Goal: Task Accomplishment & Management: Use online tool/utility

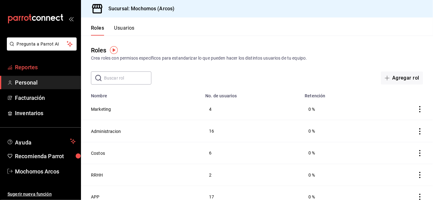
click at [52, 67] on span "Reportes" at bounding box center [45, 67] width 61 height 8
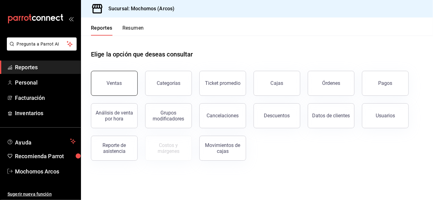
click at [120, 86] on button "Ventas" at bounding box center [114, 83] width 47 height 25
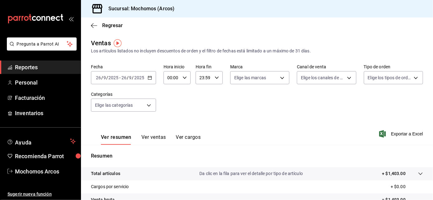
click at [149, 79] on \(Stroke\) "button" at bounding box center [150, 77] width 4 height 3
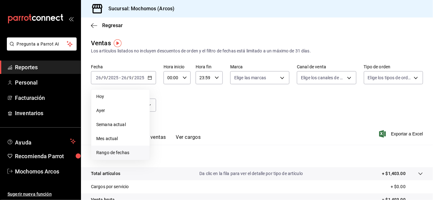
click at [104, 151] on span "Rango de fechas" at bounding box center [120, 152] width 48 height 7
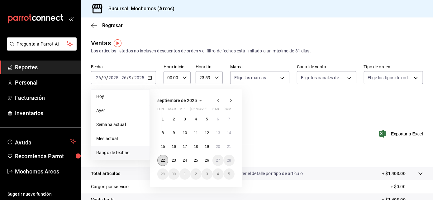
click at [162, 161] on abbr "22" at bounding box center [163, 160] width 4 height 4
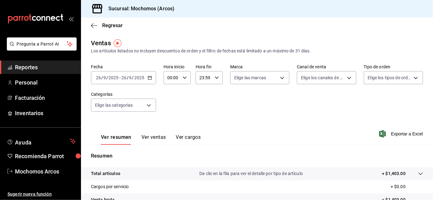
click at [184, 76] on icon "button" at bounding box center [184, 77] width 4 height 4
click at [169, 105] on button "01" at bounding box center [169, 108] width 11 height 12
type input "01:00"
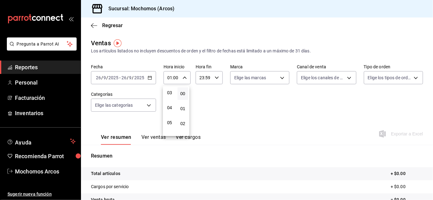
scroll to position [61, 0]
click at [169, 105] on span "05" at bounding box center [169, 107] width 3 height 5
type input "05:00"
click at [214, 78] on div at bounding box center [216, 100] width 433 height 200
click at [215, 78] on icon "button" at bounding box center [217, 77] width 4 height 4
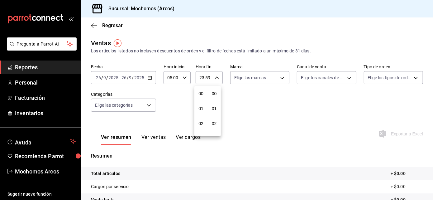
scroll to position [834, 0]
click at [199, 101] on span "21" at bounding box center [200, 103] width 3 height 5
click at [203, 92] on span "05" at bounding box center [200, 94] width 3 height 5
click at [213, 109] on span "57" at bounding box center [214, 111] width 3 height 5
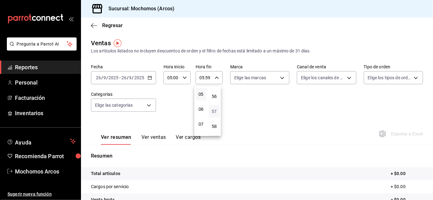
type input "05:57"
click at [215, 89] on button "00" at bounding box center [214, 93] width 11 height 12
type input "05:00"
click at [280, 79] on div at bounding box center [216, 100] width 433 height 200
click at [279, 77] on body "Pregunta a Parrot AI Reportes Personal Facturación Inventarios Ayuda Recomienda…" at bounding box center [216, 100] width 433 height 200
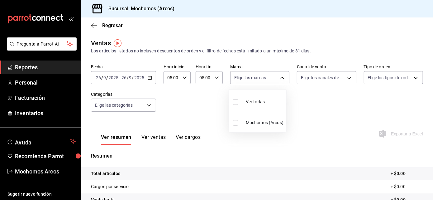
click at [251, 103] on span "Ver todas" at bounding box center [255, 101] width 19 height 7
type input "dd36a3dd-8c35-4563-bc3a-0ae6137ce787"
checkbox input "true"
click at [342, 78] on div at bounding box center [216, 100] width 433 height 200
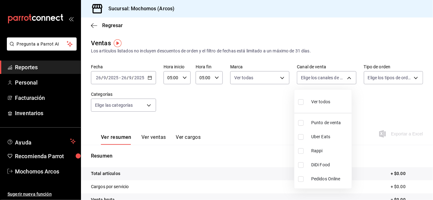
click at [342, 78] on body "Pregunta a Parrot AI Reportes Personal Facturación Inventarios Ayuda Recomienda…" at bounding box center [216, 100] width 433 height 200
click at [329, 103] on span "Ver todos" at bounding box center [320, 101] width 19 height 7
type input "PARROT,UBER_EATS,RAPPI,DIDI_FOOD,ONLINE"
checkbox input "true"
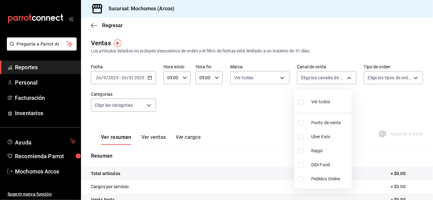
checkbox input "true"
click at [410, 77] on div at bounding box center [216, 100] width 433 height 200
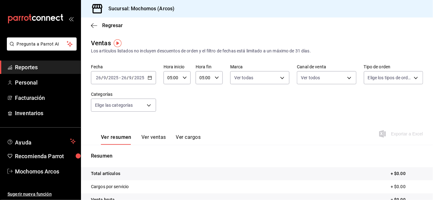
click at [410, 77] on body "Pregunta a Parrot AI Reportes Personal Facturación Inventarios Ayuda Recomienda…" at bounding box center [216, 100] width 433 height 200
click at [380, 99] on span "Ver todos" at bounding box center [385, 101] width 19 height 7
type input "c6b8ee8d-4955-4723-bae1-372b147e207b,27be71f3-ce18-4cfa-bd3b-e966efc6a73f,EXTER…"
checkbox input "true"
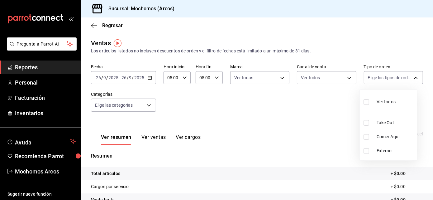
checkbox input "true"
click at [147, 104] on div at bounding box center [216, 100] width 433 height 200
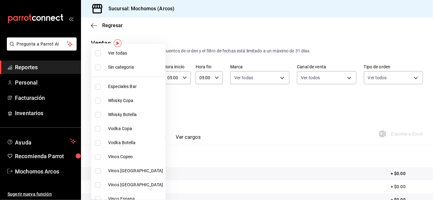
click at [147, 104] on body "Pregunta a Parrot AI Reportes Personal Facturación Inventarios Ayuda Recomienda…" at bounding box center [216, 100] width 433 height 200
click at [129, 54] on span "Ver todas" at bounding box center [135, 53] width 55 height 7
type input "7597c5c0-c189-439a-a9b1-46cc8ee7ac78,78dcea9d-0226-4a72-8dbe-4ec0b47d6941,3e6ec…"
checkbox input "true"
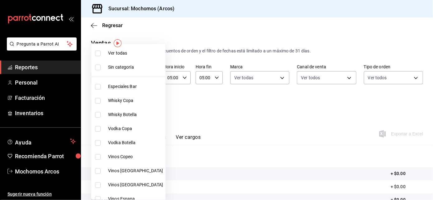
checkbox input "true"
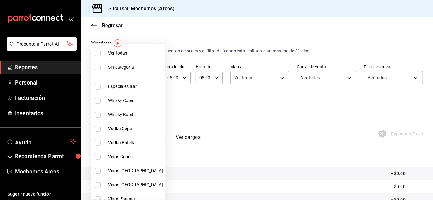
checkbox input "true"
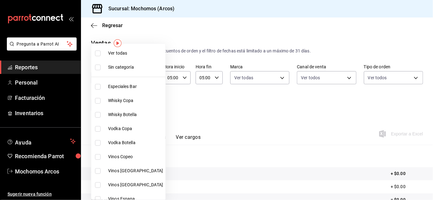
checkbox input "true"
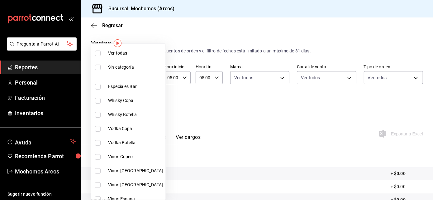
checkbox input "true"
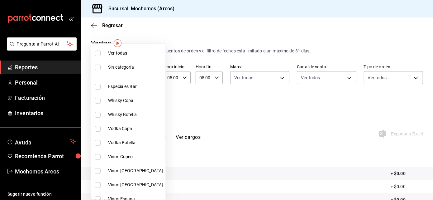
checkbox input "true"
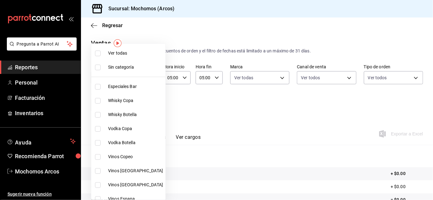
checkbox input "true"
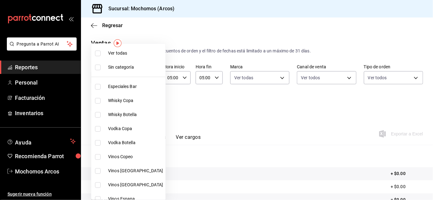
checkbox input "true"
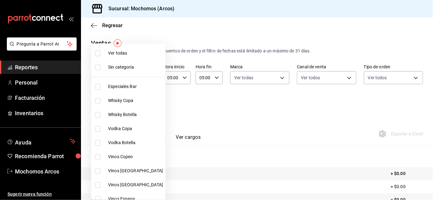
checkbox input "true"
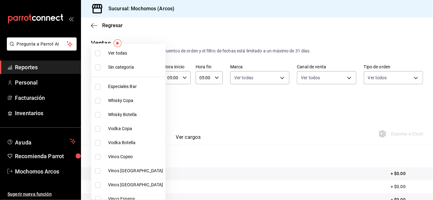
checkbox input "true"
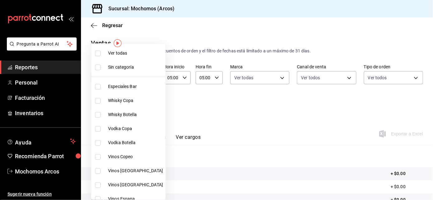
checkbox input "true"
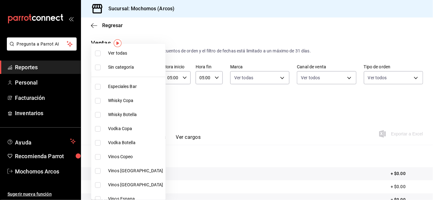
checkbox input "true"
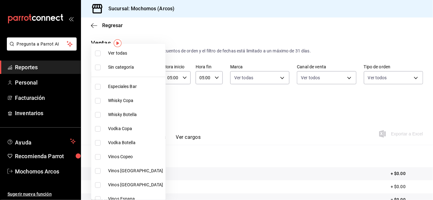
checkbox input "true"
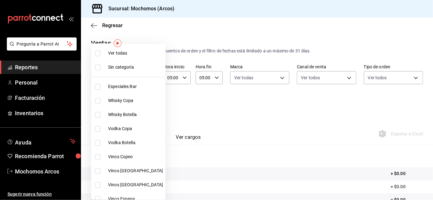
checkbox input "true"
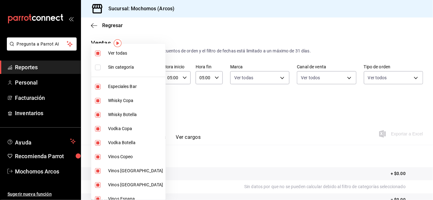
click at [307, 123] on div at bounding box center [216, 100] width 433 height 200
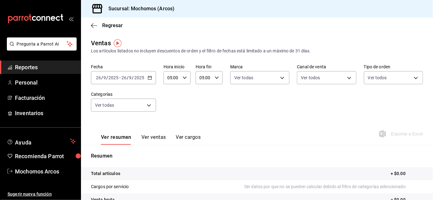
click at [312, 107] on div "Fecha 2025-09-26 26 / 9 / 2025 - 2025-09-26 26 / 9 / 2025 Hora inicio 05:00 Hor…" at bounding box center [257, 91] width 332 height 55
click at [365, 102] on div "Fecha 2025-09-26 26 / 9 / 2025 - 2025-09-26 26 / 9 / 2025 Hora inicio 05:00 Hor…" at bounding box center [257, 91] width 332 height 55
drag, startPoint x: 280, startPoint y: 85, endPoint x: 278, endPoint y: 88, distance: 3.9
click at [278, 88] on div "Fecha 2025-09-26 26 / 9 / 2025 - 2025-09-26 26 / 9 / 2025 Hora inicio 05:00 Hor…" at bounding box center [257, 91] width 332 height 55
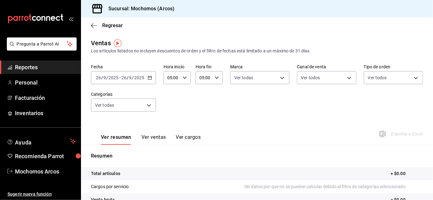
click at [278, 88] on div "Fecha 2025-09-26 26 / 9 / 2025 - 2025-09-26 26 / 9 / 2025 Hora inicio 05:00 Hor…" at bounding box center [257, 91] width 332 height 55
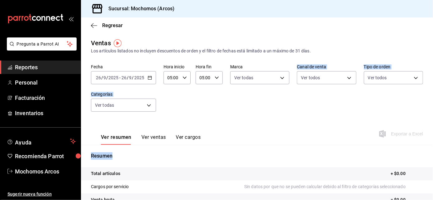
drag, startPoint x: 278, startPoint y: 88, endPoint x: 410, endPoint y: 149, distance: 145.7
click at [410, 149] on div "Ventas Los artículos listados no incluyen descuentos de orden y el filtro de fe…" at bounding box center [257, 163] width 352 height 250
click at [304, 125] on div "Ver resumen Ver ventas Ver cargos Exportar a Excel" at bounding box center [257, 132] width 352 height 26
click at [290, 111] on div "Fecha 2025-09-26 26 / 9 / 2025 - 2025-09-26 26 / 9 / 2025 Hora inicio 05:00 Hor…" at bounding box center [257, 91] width 332 height 55
click at [148, 77] on \(Stroke\) "button" at bounding box center [149, 77] width 3 height 0
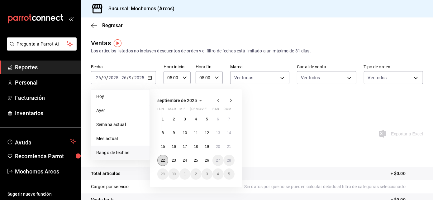
click at [164, 161] on abbr "22" at bounding box center [163, 160] width 4 height 4
click at [207, 160] on abbr "26" at bounding box center [207, 160] width 4 height 4
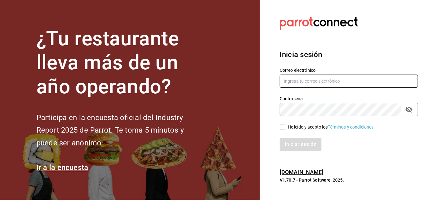
type input "[EMAIL_ADDRESS][PERSON_NAME][DOMAIN_NAME]"
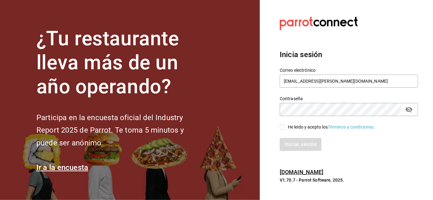
click at [282, 125] on input "He leído y acepto los Términos y condiciones." at bounding box center [283, 127] width 6 height 6
checkbox input "true"
click at [295, 145] on button "Iniciar sesión" at bounding box center [301, 144] width 42 height 13
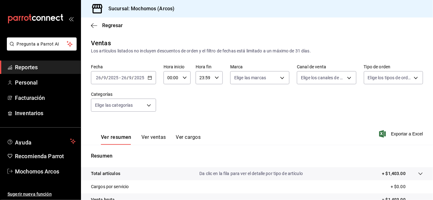
click at [149, 77] on icon "button" at bounding box center [150, 77] width 4 height 4
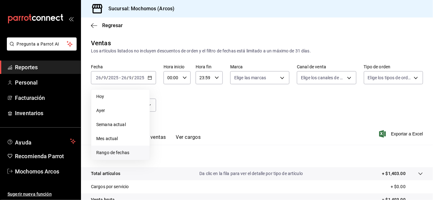
click at [118, 153] on span "Rango de fechas" at bounding box center [120, 152] width 48 height 7
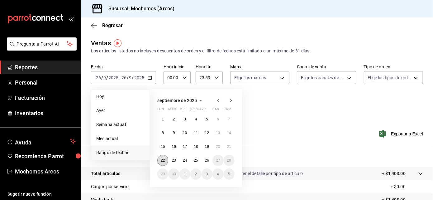
click at [163, 160] on abbr "22" at bounding box center [163, 160] width 4 height 4
drag, startPoint x: 204, startPoint y: 158, endPoint x: 194, endPoint y: 134, distance: 26.1
click at [205, 158] on abbr "26" at bounding box center [207, 160] width 4 height 4
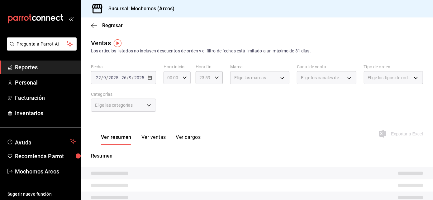
click at [184, 77] on icon "button" at bounding box center [184, 77] width 4 height 4
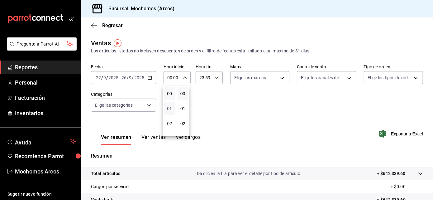
click at [170, 108] on span "01" at bounding box center [169, 108] width 3 height 5
click at [170, 108] on span "05" at bounding box center [169, 107] width 3 height 5
type input "05:00"
click at [216, 75] on div at bounding box center [216, 100] width 433 height 200
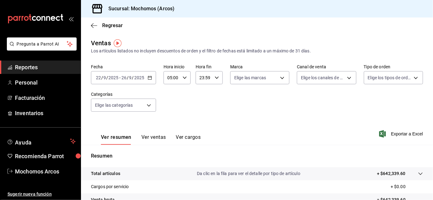
click at [215, 77] on icon "button" at bounding box center [217, 77] width 4 height 4
click at [200, 101] on span "21" at bounding box center [200, 103] width 3 height 5
click at [199, 92] on span "05" at bounding box center [200, 94] width 3 height 5
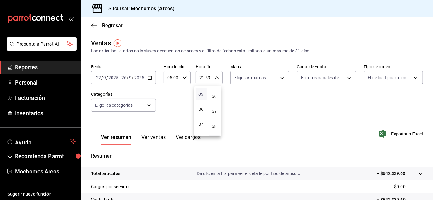
type input "05:59"
click at [214, 109] on span "57" at bounding box center [214, 111] width 3 height 5
click at [214, 92] on span "00" at bounding box center [214, 93] width 3 height 5
type input "05:00"
click at [277, 78] on div at bounding box center [216, 100] width 433 height 200
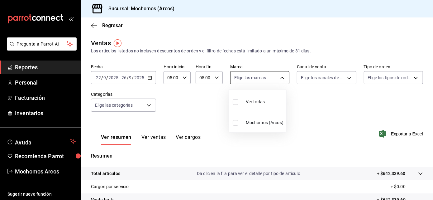
click at [277, 79] on body "Pregunta a Parrot AI Reportes Personal Facturación Inventarios Ayuda Recomienda…" at bounding box center [216, 100] width 433 height 200
click at [244, 99] on div "Ver todas" at bounding box center [249, 100] width 32 height 13
type input "dd36a3dd-8c35-4563-bc3a-0ae6137ce787"
checkbox input "true"
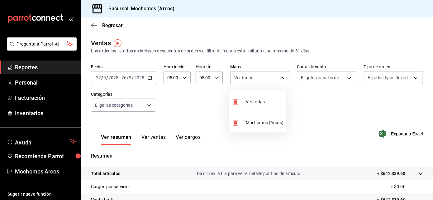
click at [344, 75] on div at bounding box center [216, 100] width 433 height 200
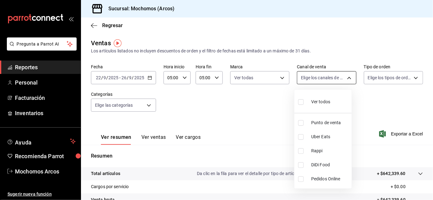
click at [345, 77] on body "Pregunta a Parrot AI Reportes Personal Facturación Inventarios Ayuda Recomienda…" at bounding box center [216, 100] width 433 height 200
click at [316, 99] on span "Ver todos" at bounding box center [320, 101] width 19 height 7
type input "PARROT,UBER_EATS,RAPPI,DIDI_FOOD,ONLINE"
checkbox input "true"
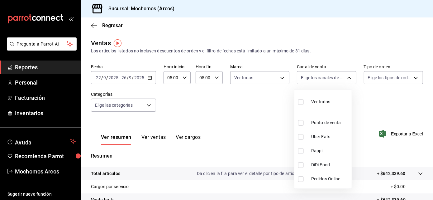
checkbox input "true"
click at [409, 78] on div at bounding box center [216, 100] width 433 height 200
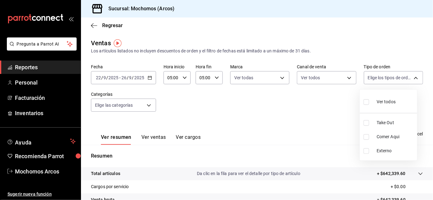
click at [409, 78] on body "Pregunta a Parrot AI Reportes Personal Facturación Inventarios Ayuda Recomienda…" at bounding box center [216, 100] width 433 height 200
click at [370, 101] on label at bounding box center [367, 101] width 8 height 9
click at [369, 101] on input "checkbox" at bounding box center [366, 102] width 6 height 6
checkbox input "false"
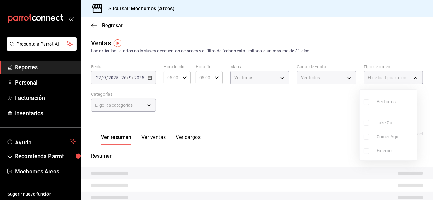
checkbox input "false"
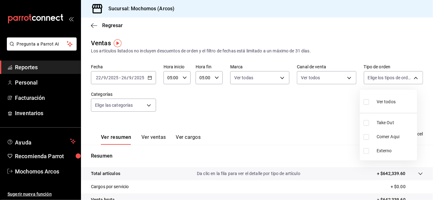
click at [380, 99] on span "Ver todos" at bounding box center [385, 101] width 19 height 7
type input "c6b8ee8d-4955-4723-bae1-372b147e207b,27be71f3-ce18-4cfa-bd3b-e966efc6a73f,EXTER…"
checkbox input "true"
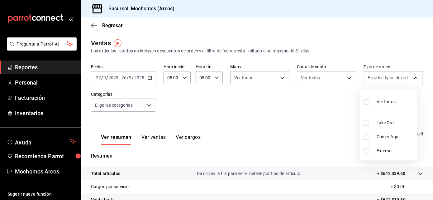
checkbox input "true"
click at [147, 103] on div at bounding box center [216, 100] width 433 height 200
click at [147, 103] on body "Pregunta a Parrot AI Reportes Personal Facturación Inventarios Ayuda Recomienda…" at bounding box center [216, 100] width 433 height 200
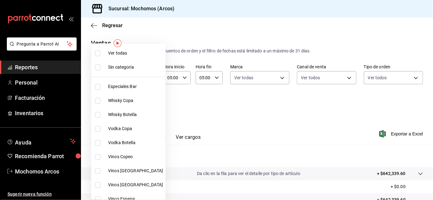
click at [118, 53] on span "Ver todas" at bounding box center [135, 53] width 55 height 7
type input "7597c5c0-c189-439a-a9b1-46cc8ee7ac78,78dcea9d-0226-4a72-8dbe-4ec0b47d6941,3e6ec…"
checkbox input "true"
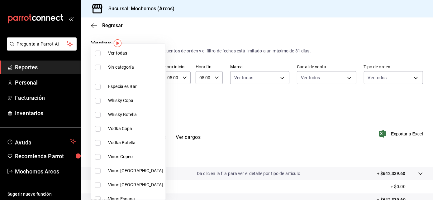
checkbox input "true"
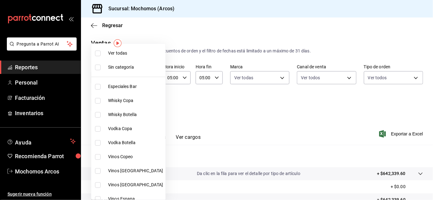
checkbox input "true"
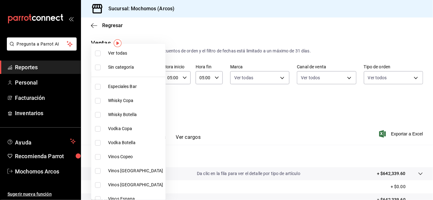
checkbox input "true"
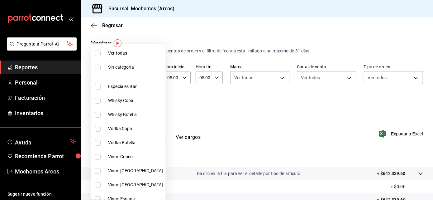
checkbox input "true"
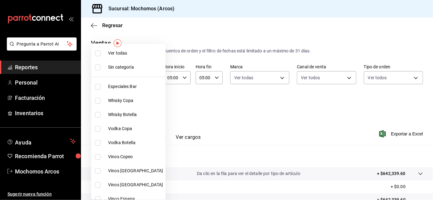
checkbox input "true"
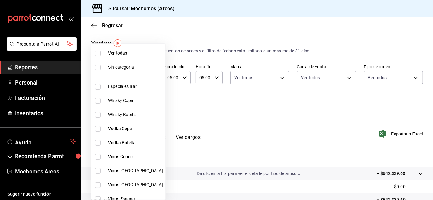
checkbox input "true"
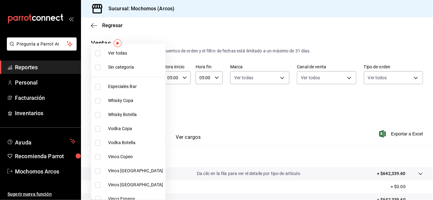
checkbox input "true"
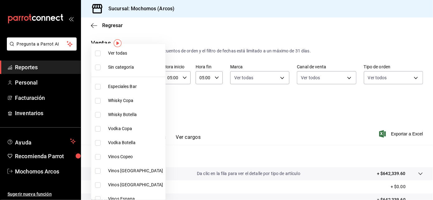
checkbox input "true"
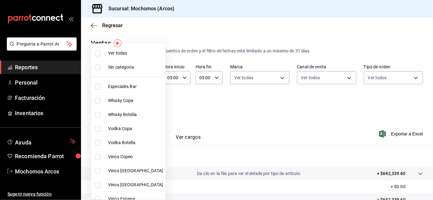
checkbox input "true"
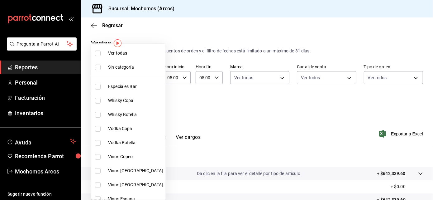
checkbox input "true"
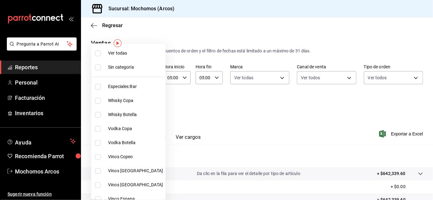
checkbox input "true"
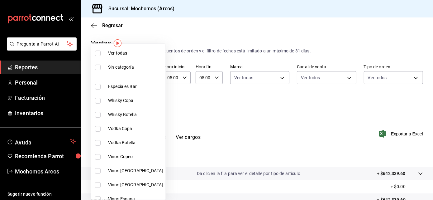
checkbox input "true"
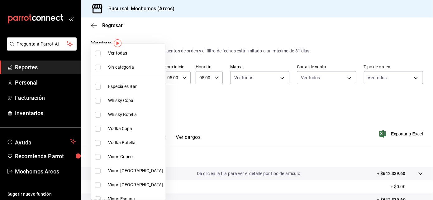
checkbox input "true"
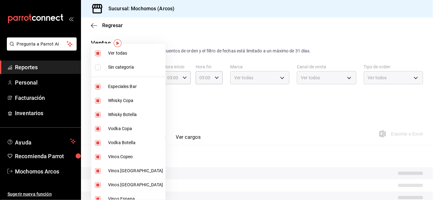
click at [196, 96] on div at bounding box center [216, 100] width 433 height 200
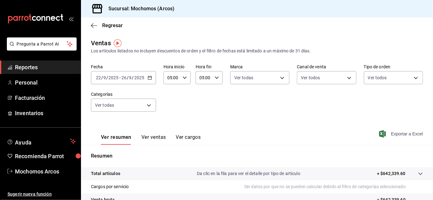
click at [381, 135] on span "Exportar a Excel" at bounding box center [401, 133] width 43 height 7
